Goal: Information Seeking & Learning: Learn about a topic

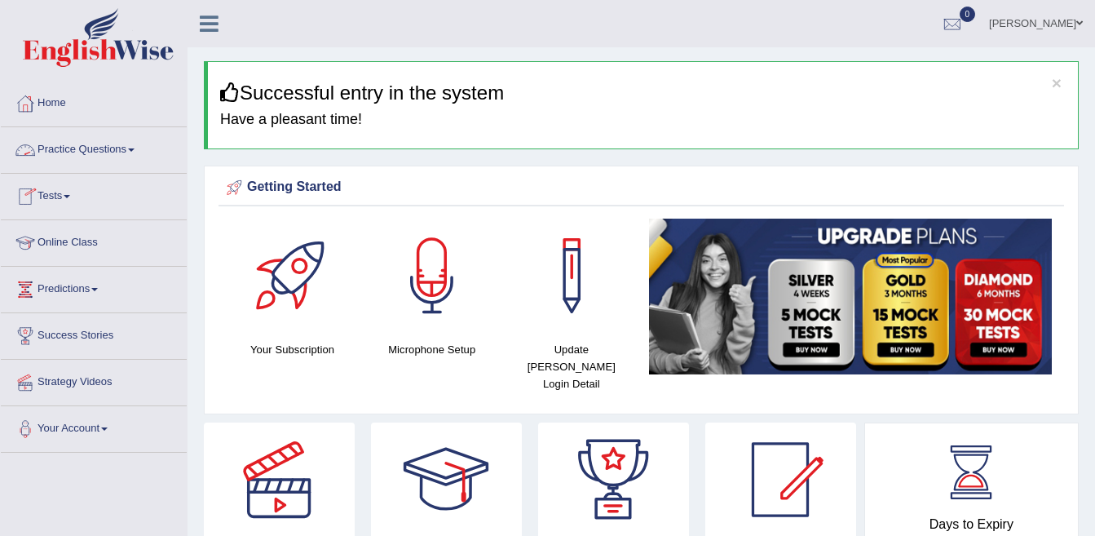
click at [69, 153] on link "Practice Questions" at bounding box center [94, 147] width 186 height 41
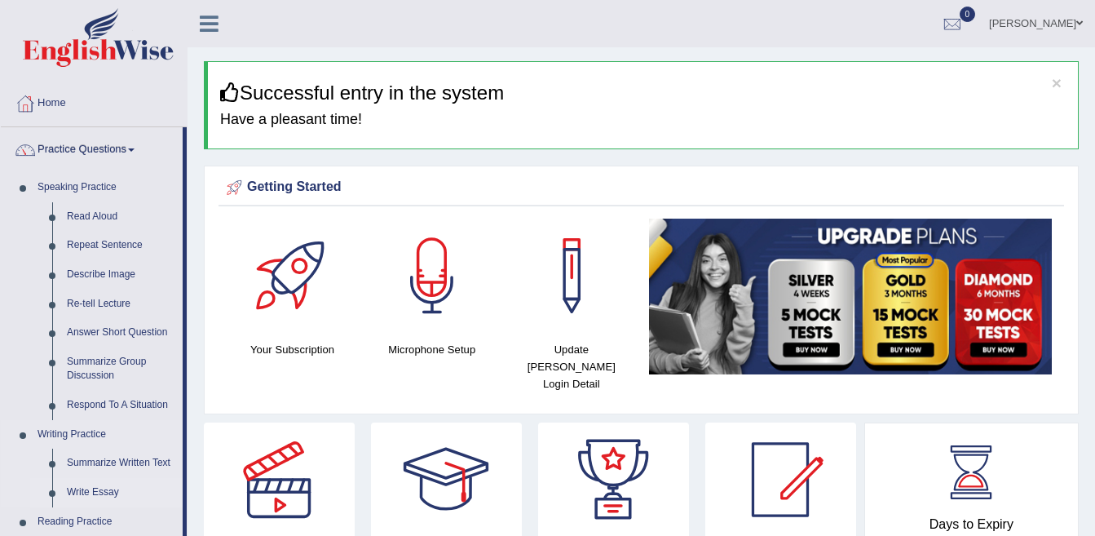
click at [111, 493] on link "Write Essay" at bounding box center [121, 492] width 123 height 29
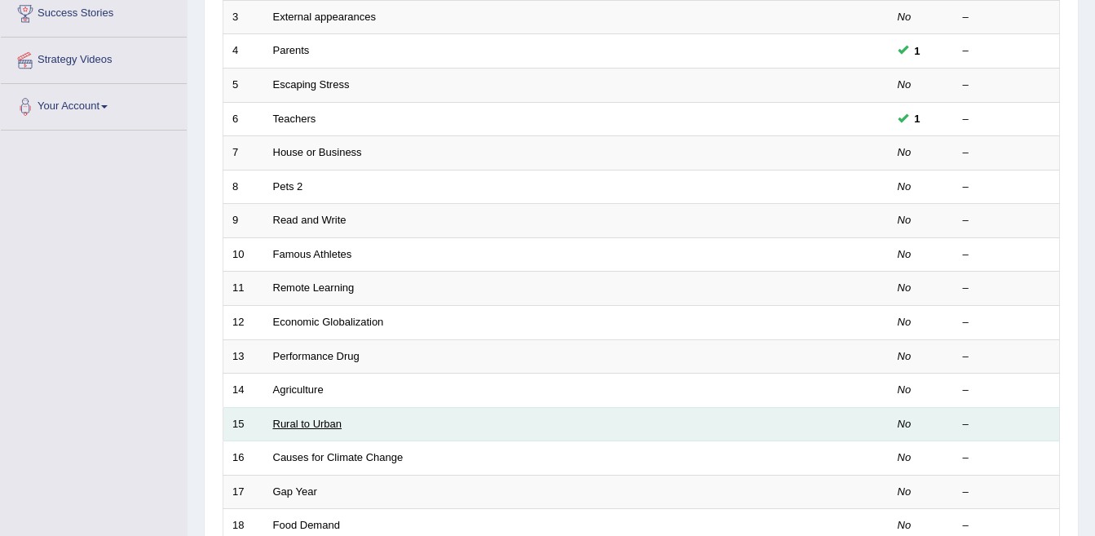
scroll to position [326, 0]
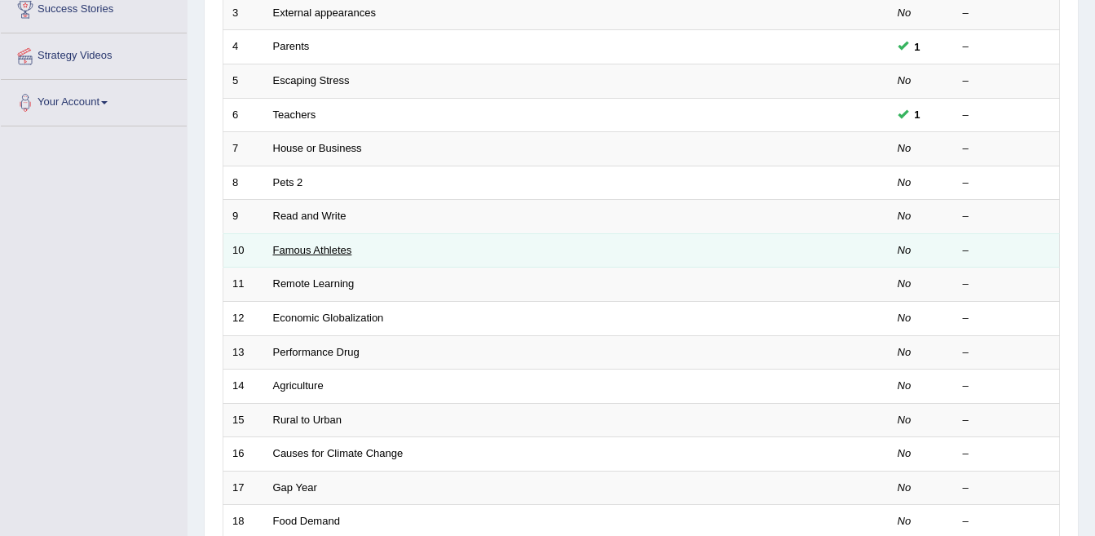
click at [319, 254] on link "Famous Athletes" at bounding box center [312, 250] width 79 height 12
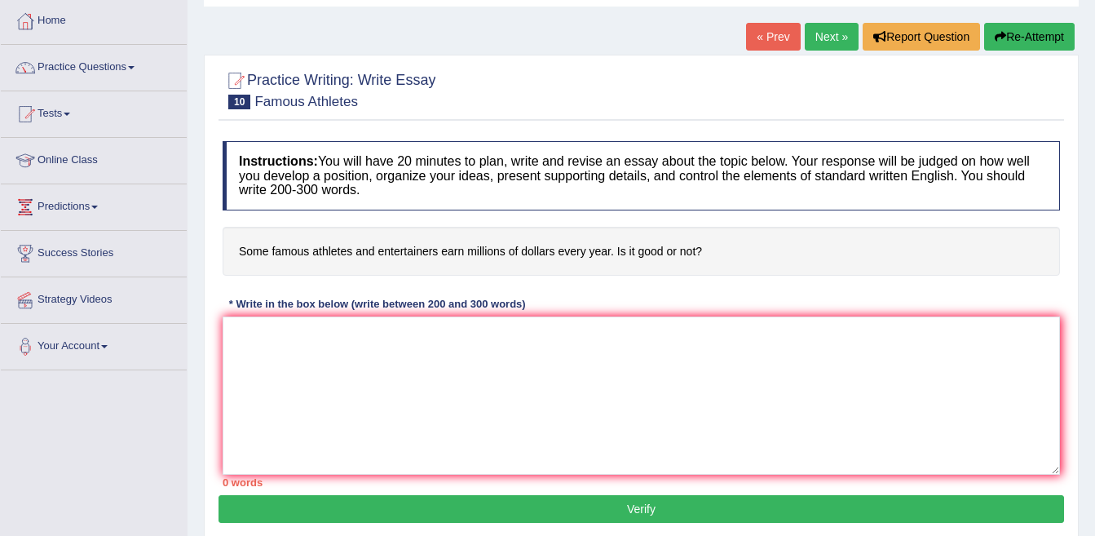
scroll to position [163, 0]
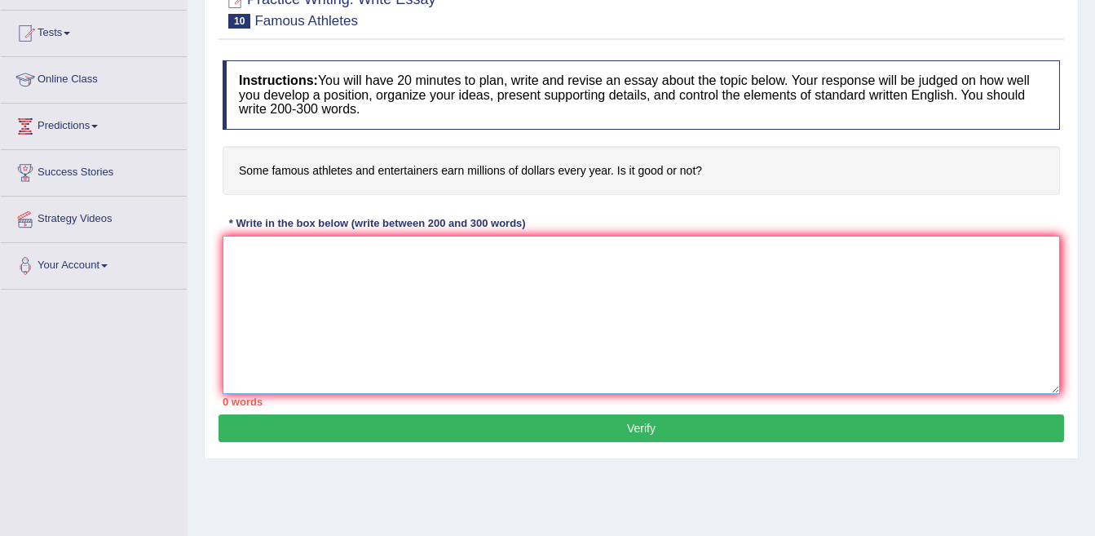
paste textarea "er the past few decades, it has been observed thatbioplastics is a crucial step…"
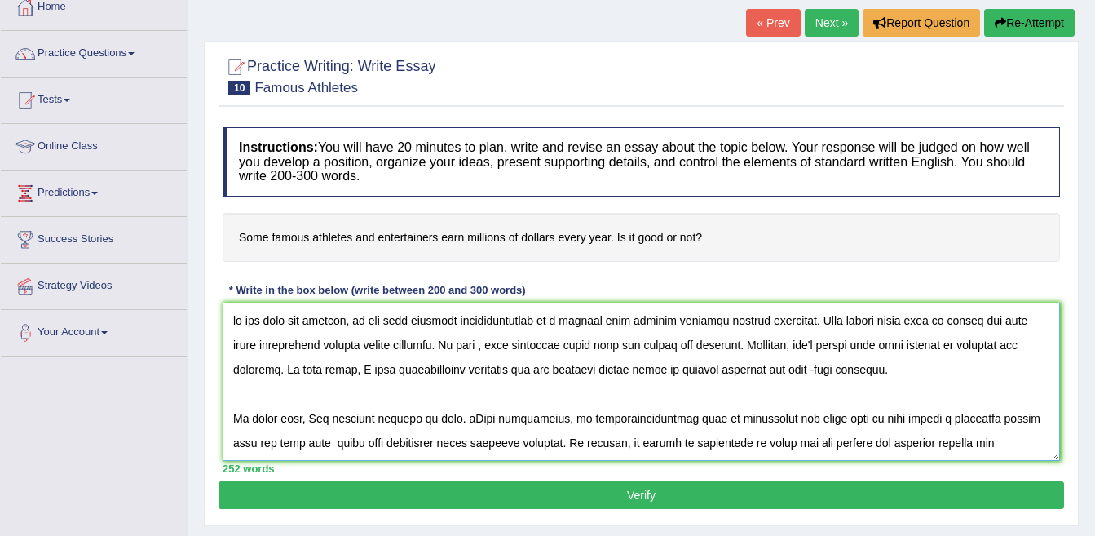
scroll to position [0, 0]
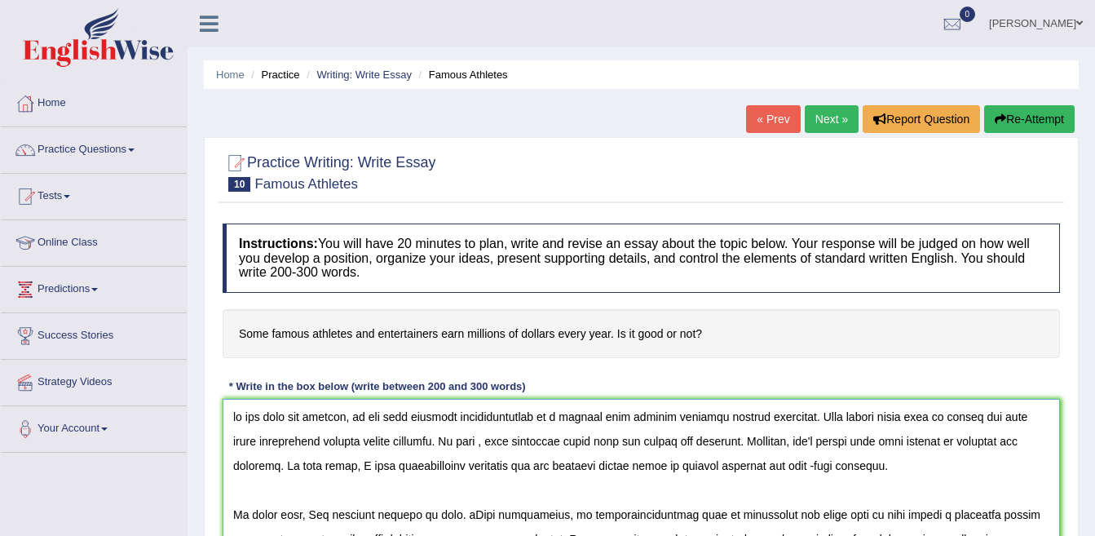
click at [231, 417] on textarea at bounding box center [642, 478] width 838 height 158
click at [246, 330] on h4 "Some famous athletes and entertainers earn millions of dollars every year. Is i…" at bounding box center [642, 334] width 838 height 50
click at [245, 335] on h4 "Some famous athletes and entertainers earn millions of dollars every year. Is i…" at bounding box center [642, 334] width 838 height 50
click at [806, 418] on textarea at bounding box center [642, 478] width 838 height 158
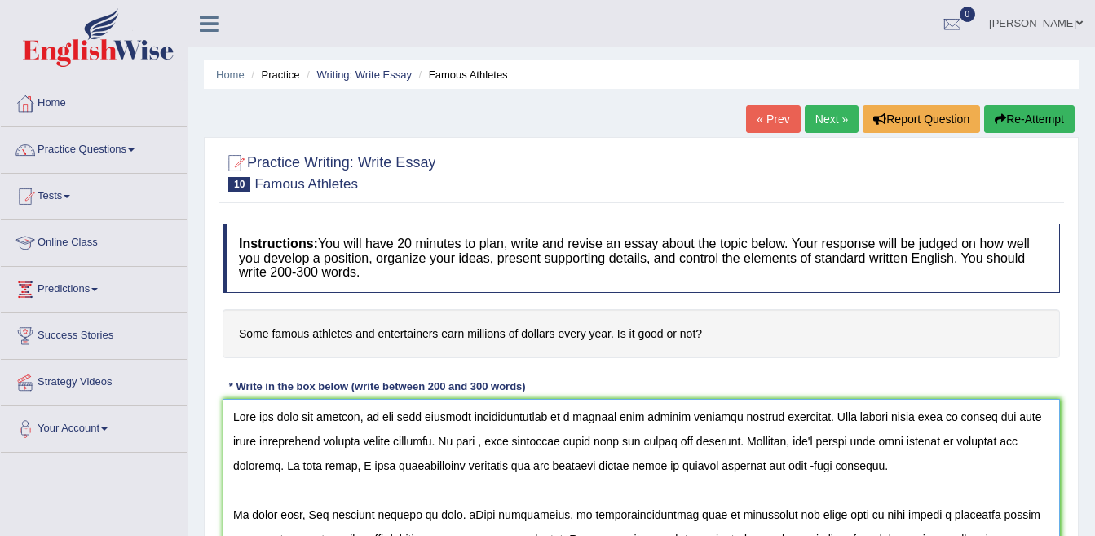
click at [810, 417] on textarea at bounding box center [642, 478] width 838 height 158
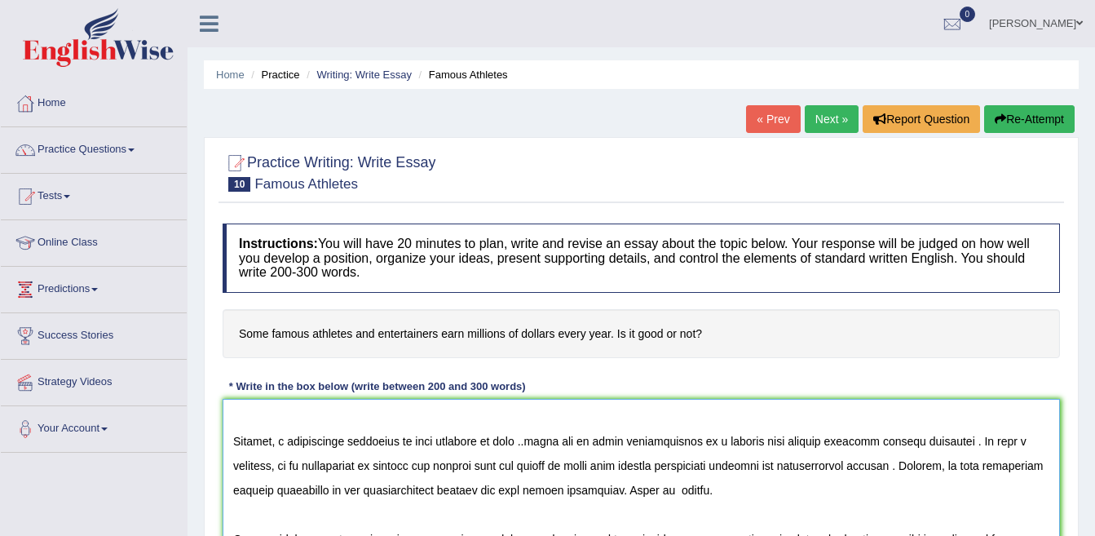
scroll to position [82, 0]
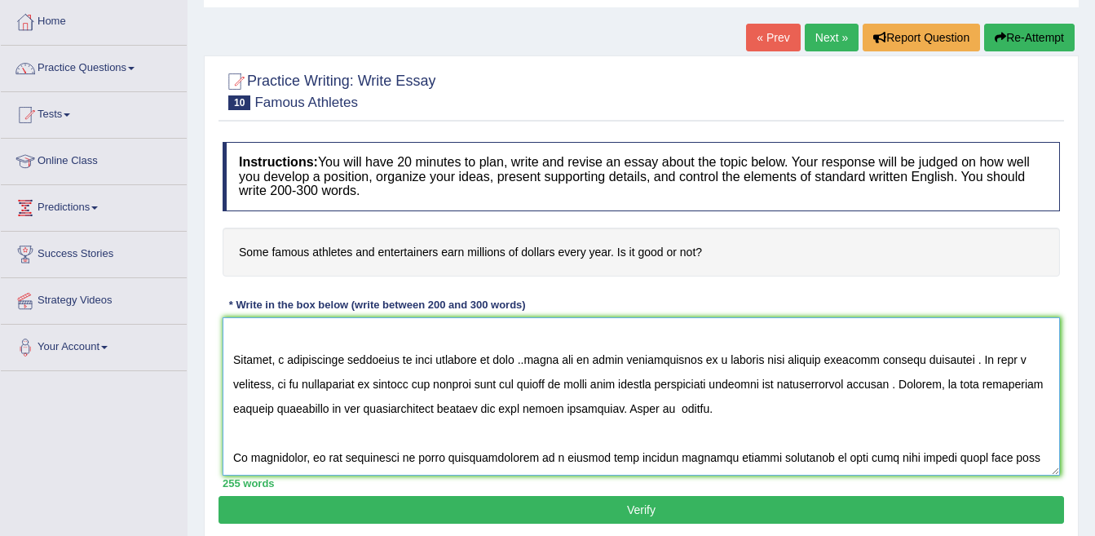
drag, startPoint x: 442, startPoint y: 433, endPoint x: 465, endPoint y: 458, distance: 33.5
click at [465, 458] on textarea at bounding box center [642, 396] width 838 height 158
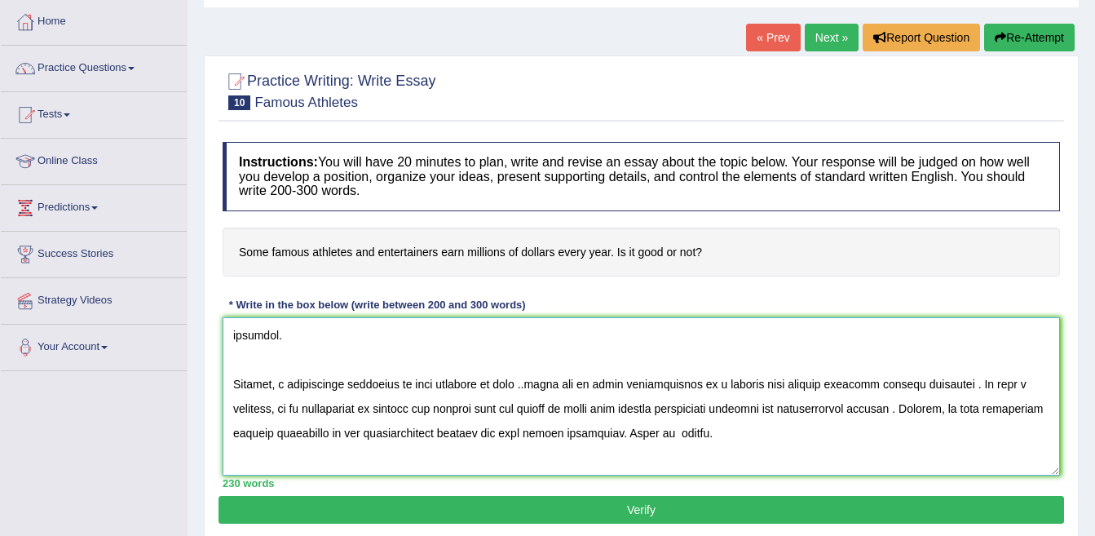
type textarea "Over the past few decades, it has been observed that some famous athletes and e…"
click at [640, 518] on button "Verify" at bounding box center [642, 510] width 846 height 28
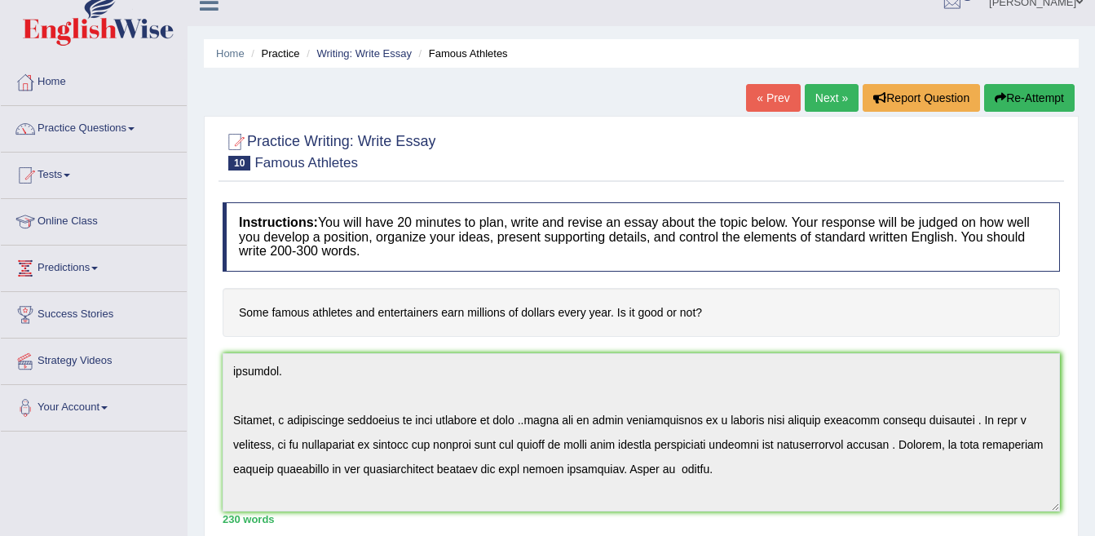
scroll to position [0, 0]
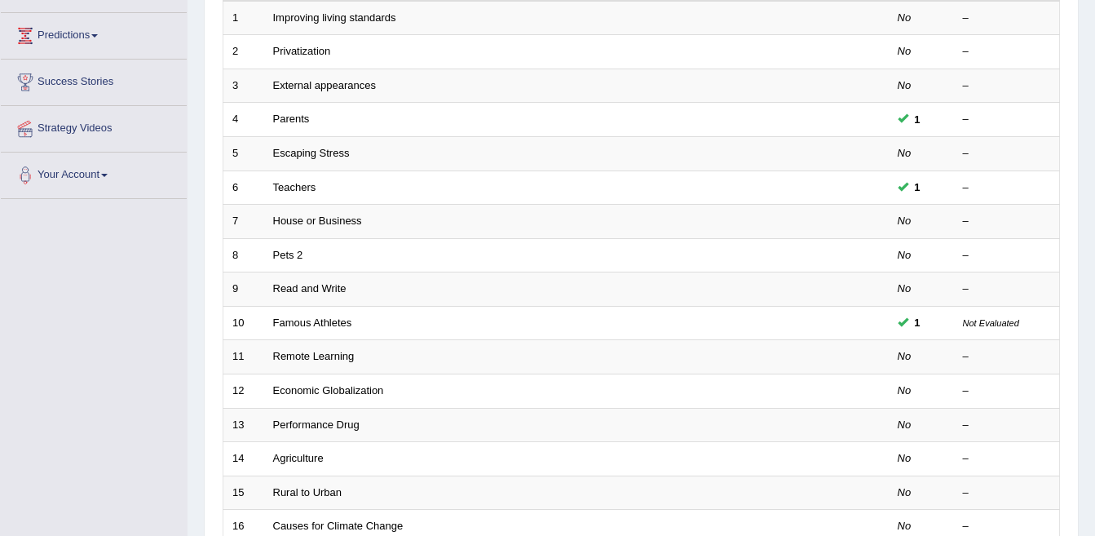
scroll to position [218, 0]
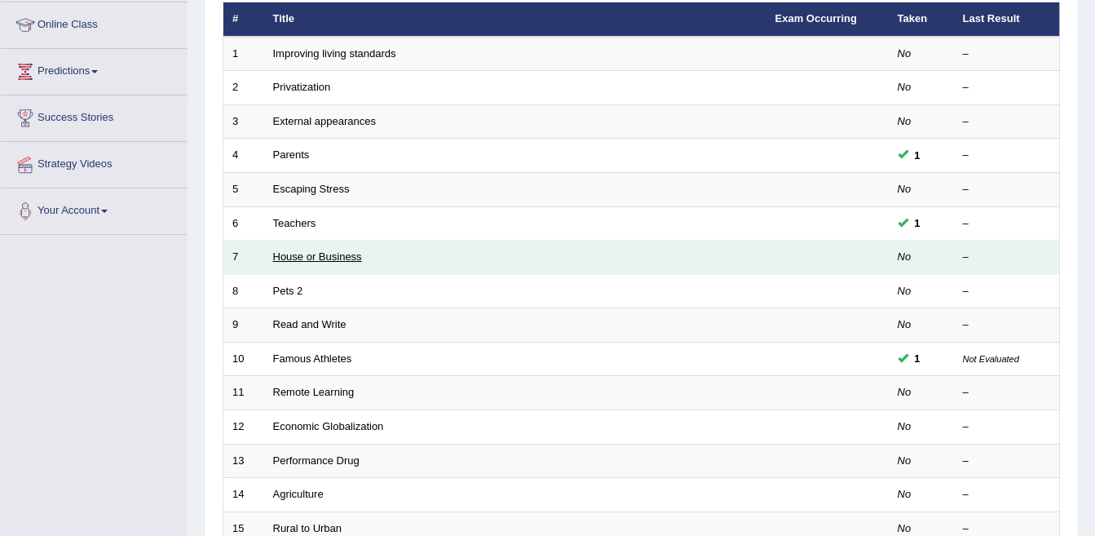
click at [331, 255] on link "House or Business" at bounding box center [317, 256] width 89 height 12
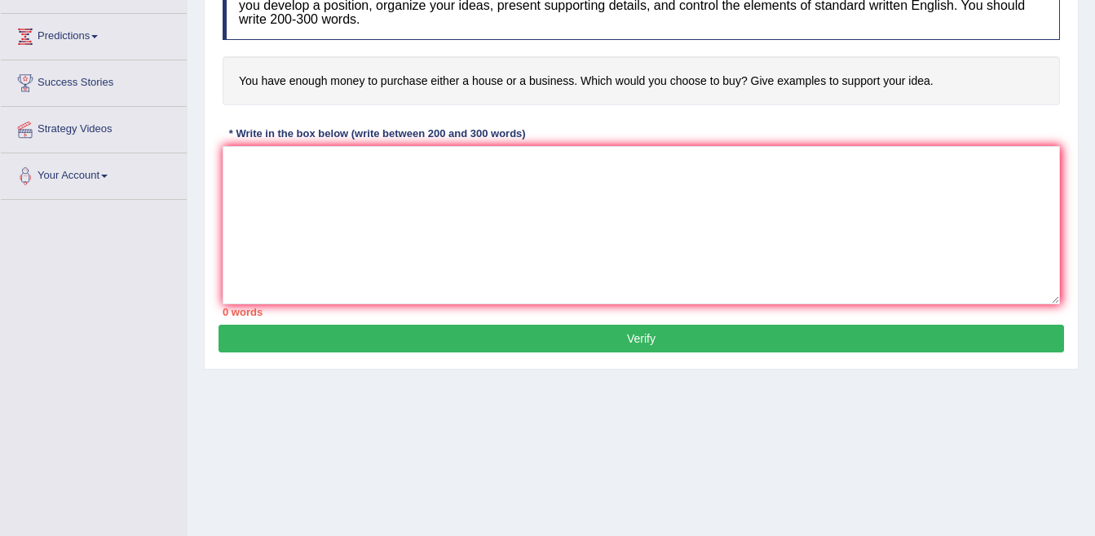
scroll to position [157, 0]
